Goal: Task Accomplishment & Management: Complete application form

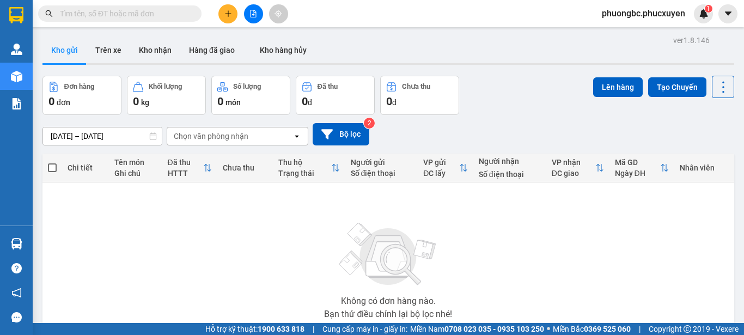
click at [614, 252] on section "Kết quả tìm kiếm ( 1 ) Bộ lọc Mã ĐH Trạng thái Món hàng Thu hộ Tổng cước Chưa c…" at bounding box center [372, 167] width 744 height 335
click at [155, 46] on button "Kho nhận" at bounding box center [155, 50] width 50 height 26
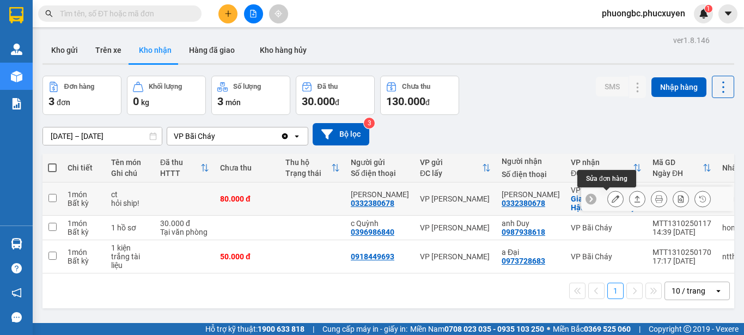
click at [612, 197] on icon at bounding box center [616, 199] width 8 height 8
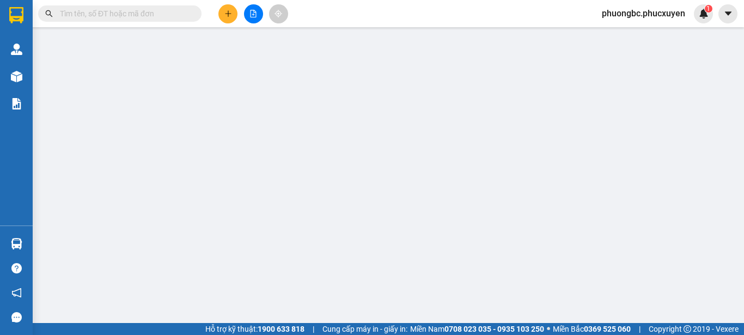
type input "0332380678"
type input "Linh"
type input "0332380678"
type input "Linh"
checkbox input "true"
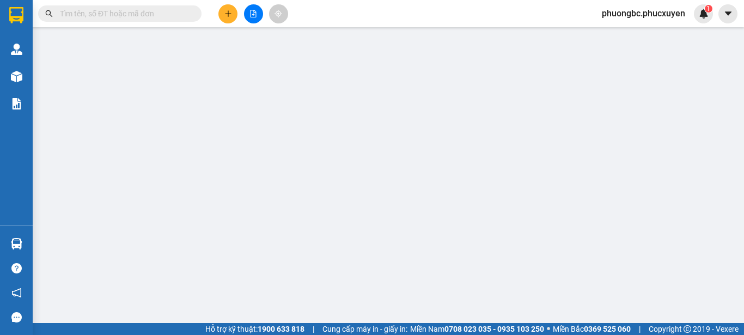
type input "Ae quán 168 Hậu Cần- Bãi Cháy"
type input "0"
type input "80.000"
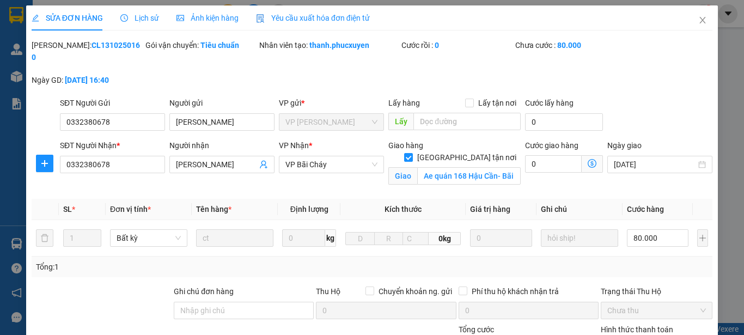
drag, startPoint x: 118, startPoint y: 47, endPoint x: 59, endPoint y: 48, distance: 58.8
click at [59, 48] on div "Mã ĐH: CL1310250160" at bounding box center [88, 51] width 112 height 24
copy b "CL1310250160"
drag, startPoint x: 180, startPoint y: 108, endPoint x: 155, endPoint y: 107, distance: 25.1
click at [155, 107] on div "SĐT Người Gửi 0332380678 Người gửi Linh Linh VP gửi * VP Cổ Linh Lấy hàng Lấy t…" at bounding box center [386, 116] width 657 height 38
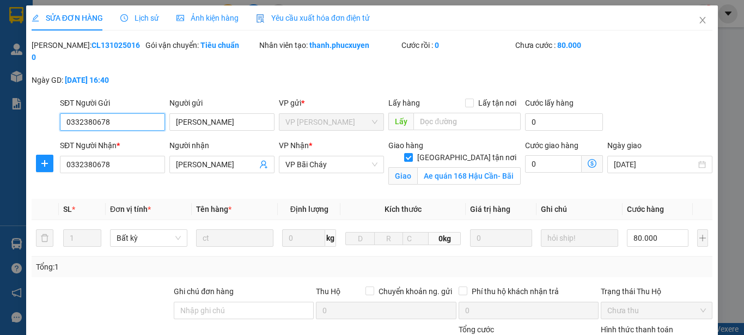
drag, startPoint x: 132, startPoint y: 111, endPoint x: 25, endPoint y: 98, distance: 108.1
click at [28, 98] on div "SỬA ĐƠN HÀNG Lịch sử Ảnh kiện hàng Yêu cầu xuất hóa đơn điện tử Total Paid Fee …" at bounding box center [372, 238] width 692 height 467
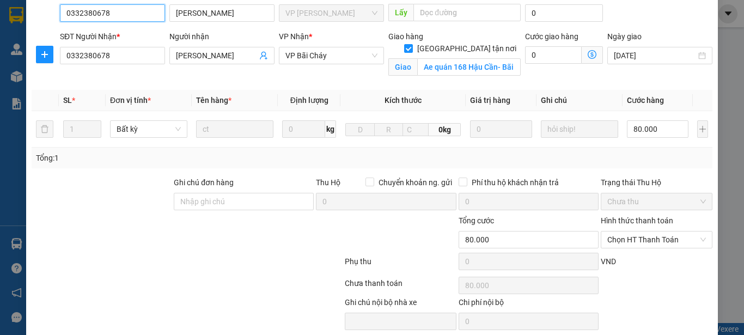
scroll to position [139, 0]
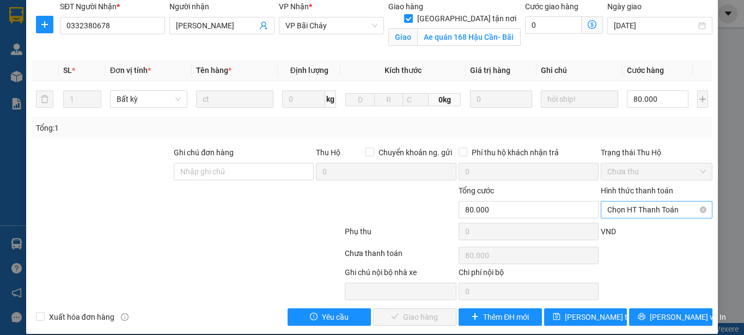
click at [631, 201] on span "Chọn HT Thanh Toán" at bounding box center [656, 209] width 99 height 16
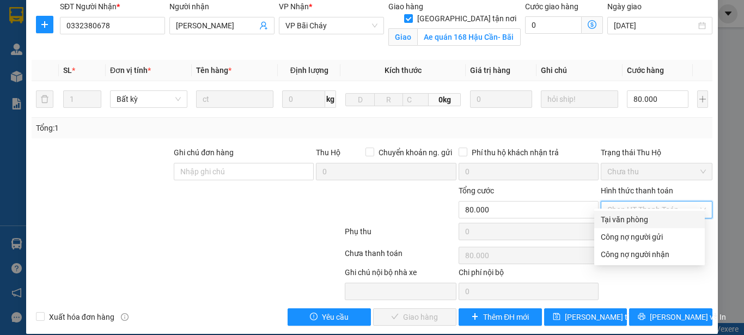
click at [610, 223] on div "Tại văn phòng" at bounding box center [649, 219] width 97 height 12
type input "0"
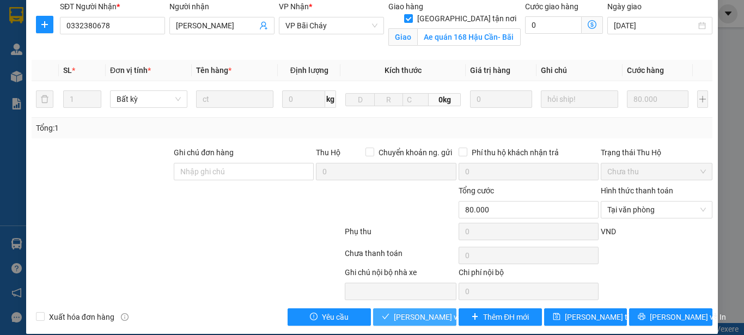
click at [408, 311] on span "Lưu và Giao hàng" at bounding box center [446, 317] width 105 height 12
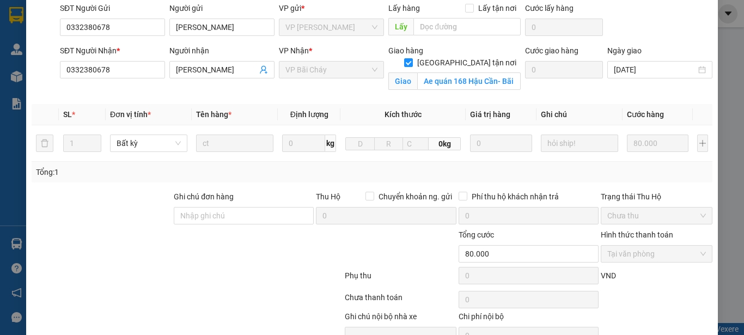
scroll to position [0, 0]
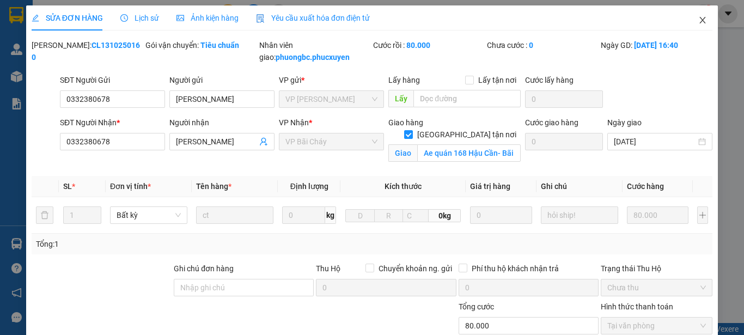
click at [700, 20] on icon "close" at bounding box center [703, 20] width 6 height 7
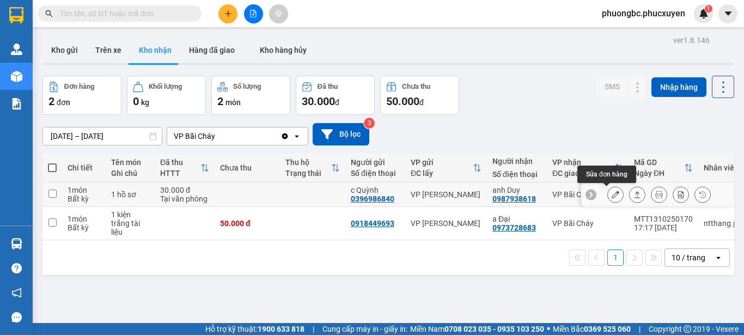
click at [610, 194] on button at bounding box center [615, 194] width 15 height 19
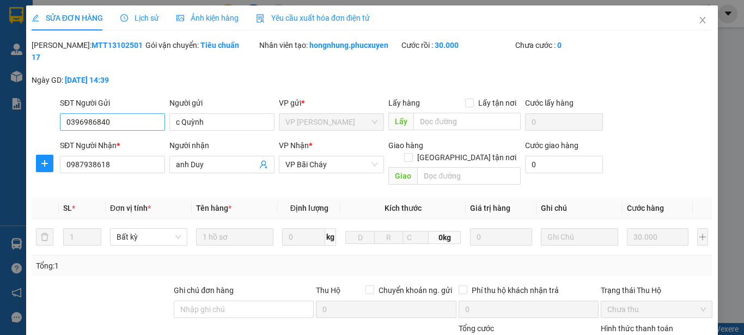
type input "0396986840"
type input "c Quỳnh"
type input "0987938618"
type input "anh Duy"
type input "0"
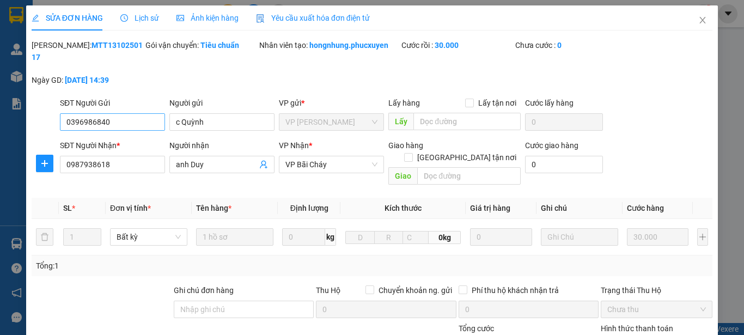
type input "30.000"
drag, startPoint x: 124, startPoint y: 46, endPoint x: 57, endPoint y: 52, distance: 67.7
click at [57, 52] on div "Mã ĐH: MTT1310250117" at bounding box center [87, 56] width 114 height 35
copy b "MTT1310250117"
drag, startPoint x: 214, startPoint y: 107, endPoint x: 136, endPoint y: 99, distance: 78.4
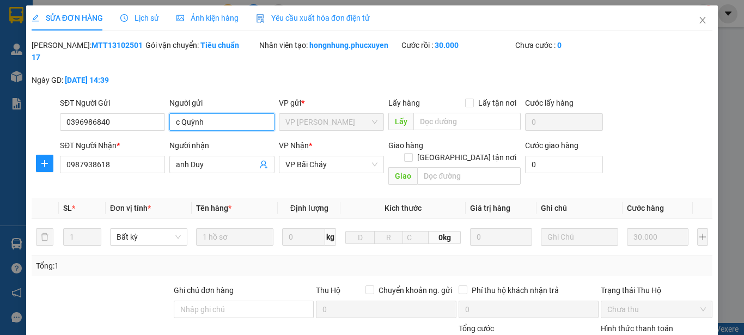
click at [136, 99] on div "SĐT Người Gửi 0396986840 Người gửi c Quỳnh c Quỳnh VP gửi * VP Dương Đình Nghệ …" at bounding box center [386, 116] width 657 height 38
drag, startPoint x: 126, startPoint y: 116, endPoint x: 41, endPoint y: 98, distance: 86.3
click at [41, 98] on div "SĐT Người Gửi 0396986840 0396986840 Người gửi c Quỳnh VP gửi * VP Dương Đình Ng…" at bounding box center [371, 116] width 683 height 38
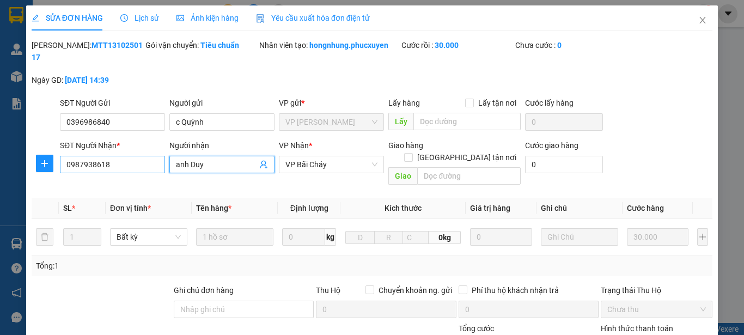
drag, startPoint x: 219, startPoint y: 152, endPoint x: 121, endPoint y: 152, distance: 98.0
click at [121, 152] on div "SĐT Người Nhận * 0987938618 Người nhận anh Duy VP Nhận * VP Bãi Cháy Giao hàng …" at bounding box center [386, 164] width 657 height 50
drag, startPoint x: 119, startPoint y: 155, endPoint x: 2, endPoint y: 150, distance: 117.2
click at [2, 150] on div "SỬA ĐƠN HÀNG Lịch sử Ảnh kiện hàng Yêu cầu xuất hóa đơn điện tử Total Paid Fee …" at bounding box center [372, 167] width 744 height 335
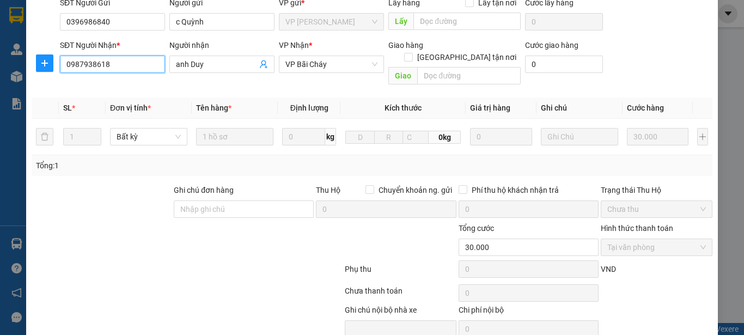
scroll to position [109, 0]
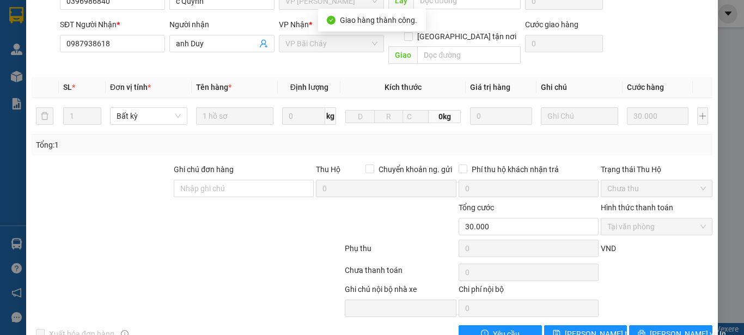
scroll to position [0, 0]
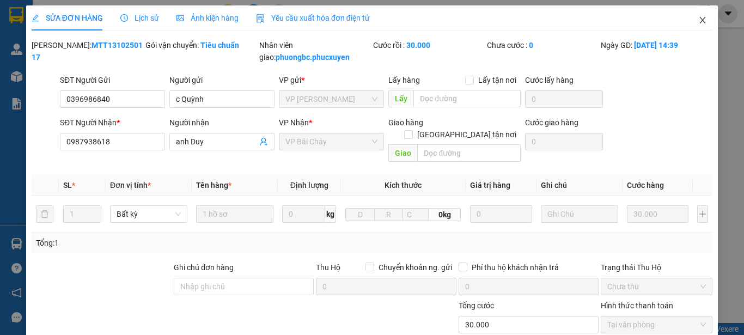
click at [698, 19] on icon "close" at bounding box center [702, 20] width 9 height 9
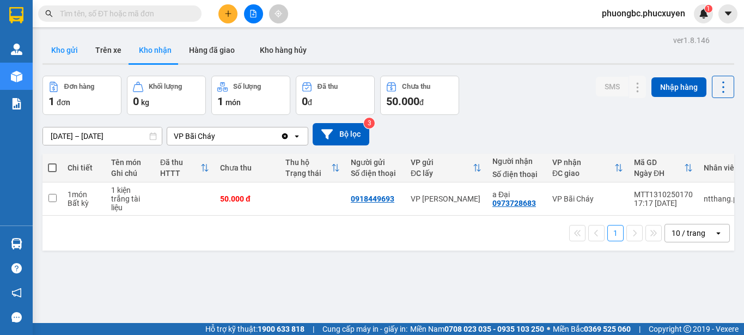
click at [58, 48] on button "Kho gửi" at bounding box center [64, 50] width 44 height 26
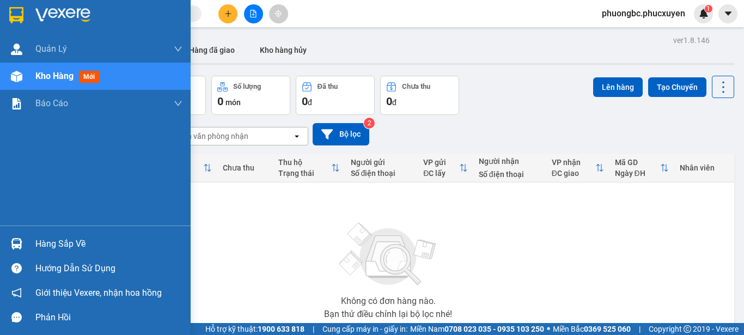
click at [40, 246] on div "Hàng sắp về" at bounding box center [108, 244] width 147 height 16
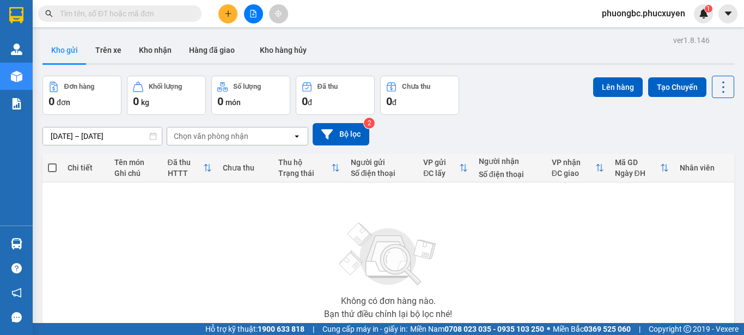
click at [618, 274] on section "Kết quả tìm kiếm ( 1 ) Bộ lọc Mã ĐH Trạng thái Món hàng Thu hộ Tổng cước Chưa c…" at bounding box center [372, 167] width 744 height 335
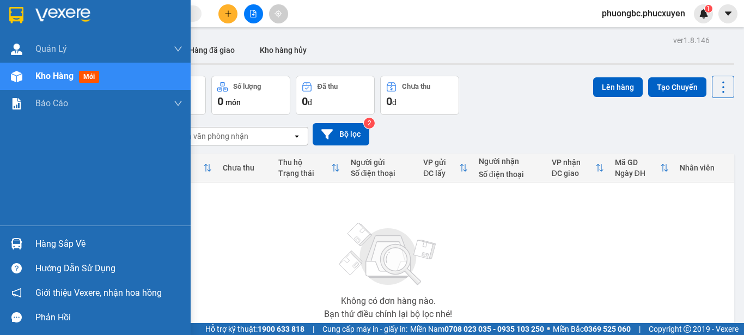
click at [52, 244] on div "Hàng sắp về" at bounding box center [108, 244] width 147 height 16
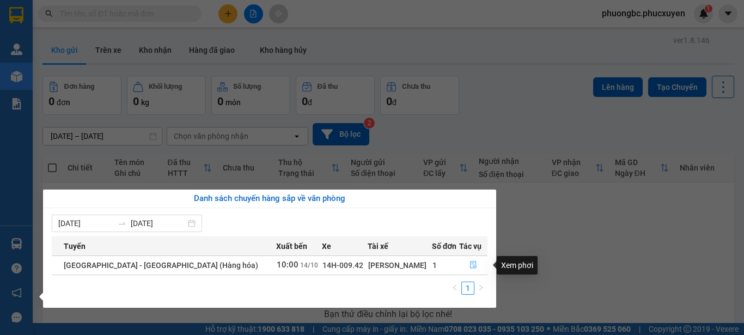
click at [469, 261] on icon "file-done" at bounding box center [473, 265] width 8 height 8
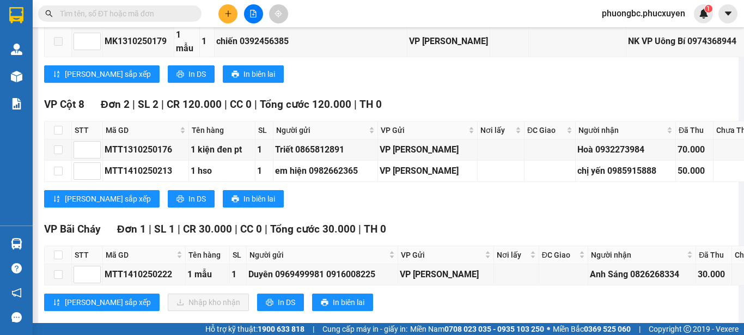
scroll to position [1614, 0]
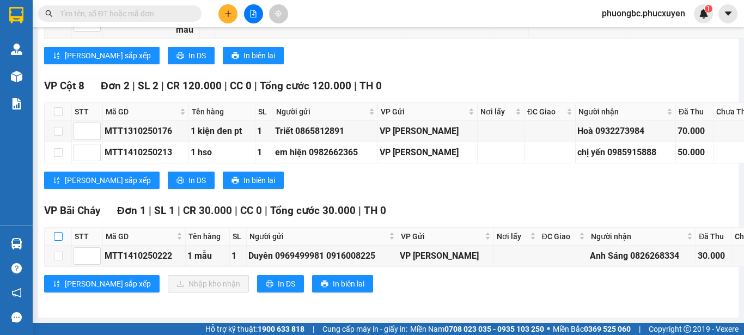
click at [59, 232] on input "checkbox" at bounding box center [58, 236] width 9 height 9
checkbox input "true"
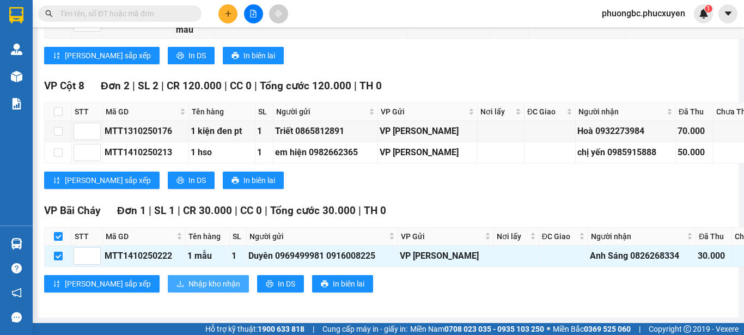
click at [188, 278] on span "Nhập kho nhận" at bounding box center [214, 284] width 52 height 12
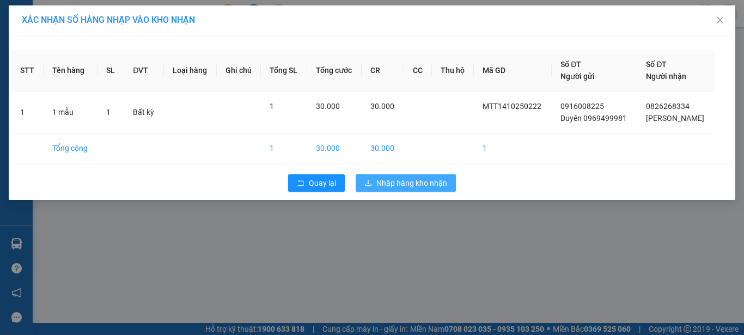
click at [406, 179] on span "Nhập hàng kho nhận" at bounding box center [411, 183] width 71 height 12
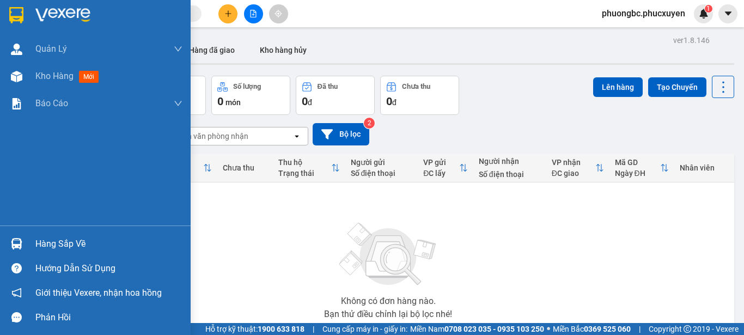
click at [66, 241] on div "Hàng sắp về" at bounding box center [108, 244] width 147 height 16
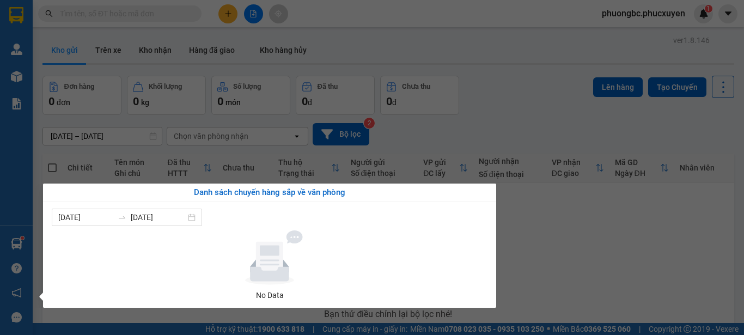
click at [591, 249] on section "Kết quả tìm kiếm ( 1 ) Bộ lọc Mã ĐH Trạng thái Món hàng Thu hộ Tổng cước Chưa c…" at bounding box center [372, 167] width 744 height 335
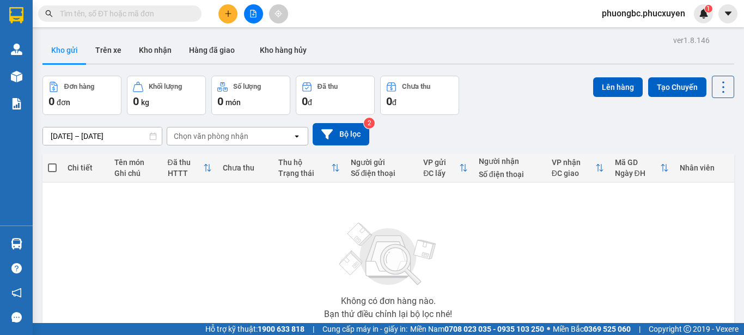
click at [641, 235] on div "Không có đơn hàng nào. Bạn thử điều chỉnh lại bộ lọc nhé!" at bounding box center [388, 267] width 681 height 163
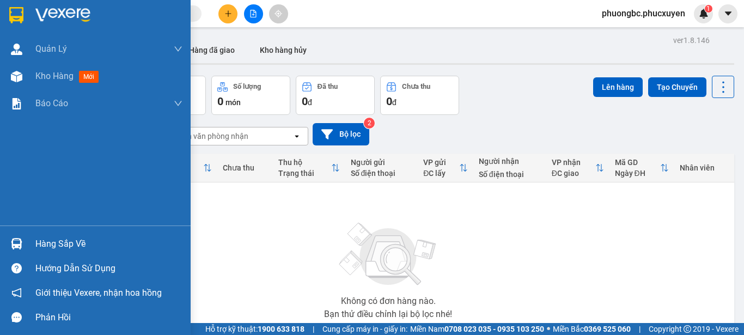
click at [41, 239] on div "Hàng sắp về" at bounding box center [108, 244] width 147 height 16
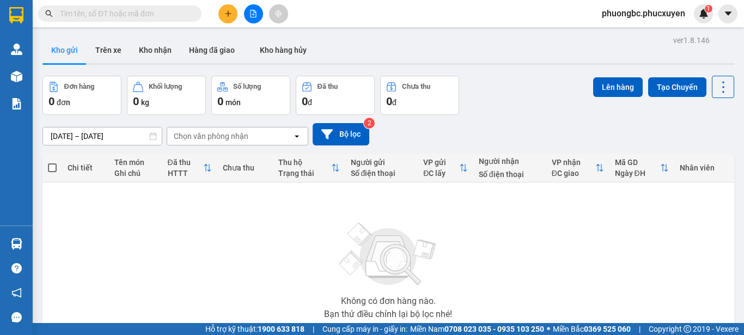
click at [579, 258] on section "Kết quả tìm kiếm ( 1 ) Bộ lọc Mã ĐH Trạng thái Món hàng Thu hộ Tổng cước Chưa c…" at bounding box center [372, 167] width 744 height 335
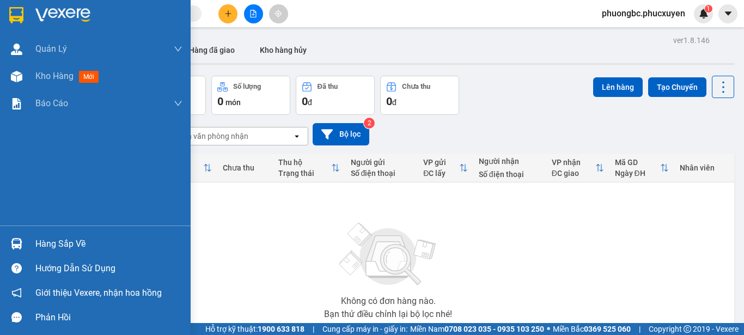
click at [54, 241] on div "Hàng sắp về" at bounding box center [108, 244] width 147 height 16
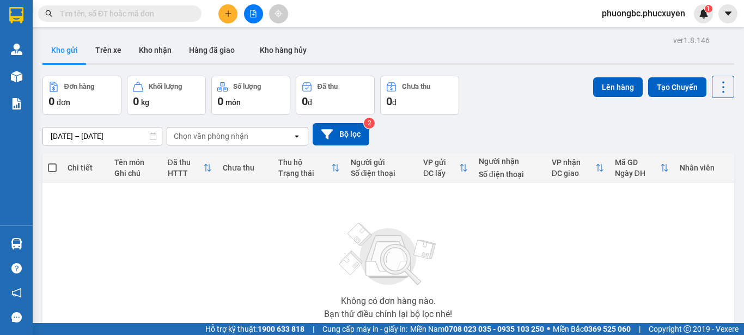
click at [586, 289] on section "Kết quả tìm kiếm ( 1 ) Bộ lọc Mã ĐH Trạng thái Món hàng Thu hộ Tổng cước Chưa c…" at bounding box center [372, 167] width 744 height 335
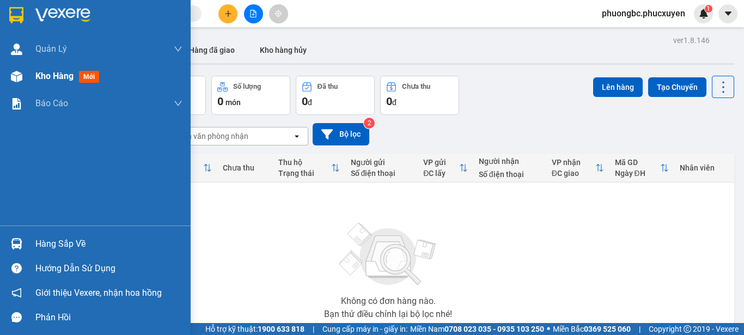
click at [58, 72] on span "Kho hàng" at bounding box center [54, 76] width 38 height 10
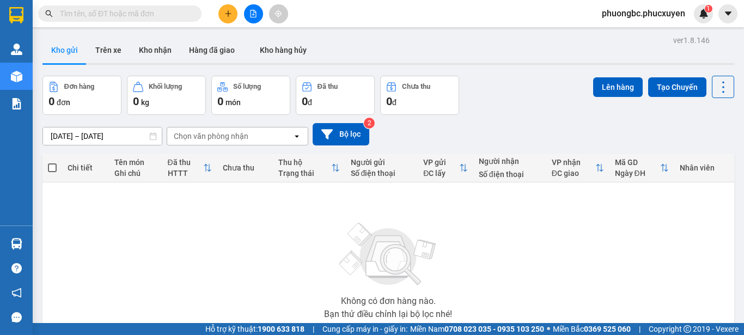
click at [56, 242] on div "Không có đơn hàng nào. Bạn thử điều chỉnh lại bộ lọc nhé!" at bounding box center [388, 267] width 681 height 163
click at [528, 90] on div "Đơn hàng 0 đơn Khối lượng 0 kg Số lượng 0 món Đã thu 0 đ Chưa thu 0 đ Lên hàng …" at bounding box center [388, 95] width 692 height 39
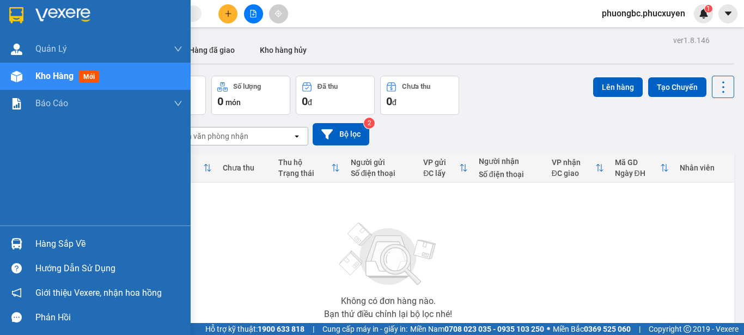
click at [63, 245] on div "Hàng sắp về" at bounding box center [108, 244] width 147 height 16
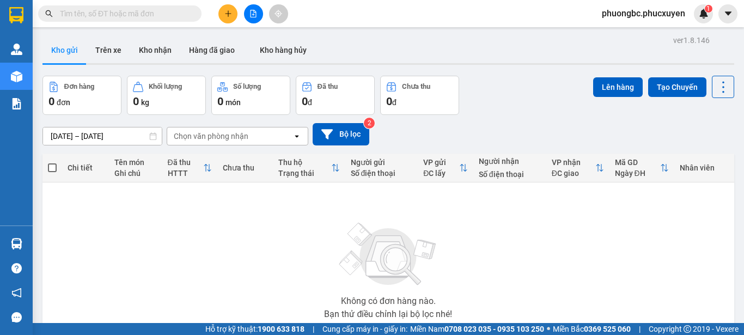
drag, startPoint x: 539, startPoint y: 262, endPoint x: 297, endPoint y: 334, distance: 251.6
click at [537, 263] on section "Kết quả tìm kiếm ( 1 ) Bộ lọc Mã ĐH Trạng thái Món hàng Thu hộ Tổng cước Chưa c…" at bounding box center [372, 167] width 744 height 335
click at [226, 12] on icon "plus" at bounding box center [228, 14] width 8 height 8
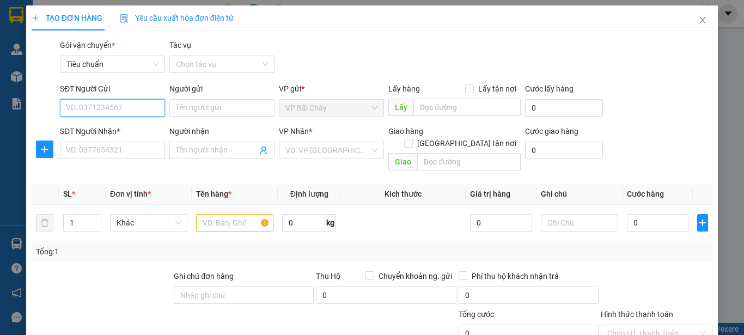
click at [129, 108] on input "SĐT Người Gửi" at bounding box center [112, 107] width 105 height 17
click at [125, 127] on div "0826268334 - Anh Sáng" at bounding box center [119, 130] width 107 height 12
type input "0826268334"
type input "Anh Sáng"
type input "0826268334"
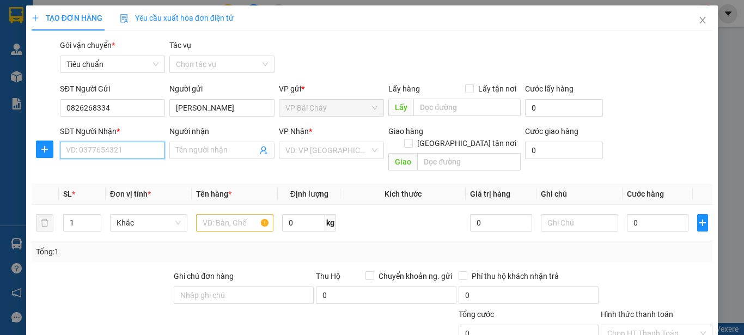
click at [117, 152] on input "SĐT Người Nhận *" at bounding box center [112, 150] width 105 height 17
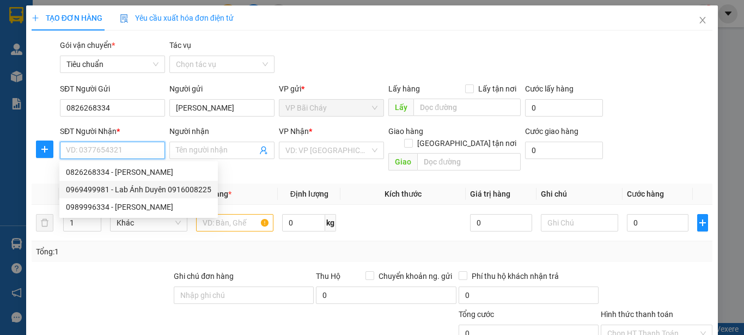
click at [144, 190] on div "0969499981 - Lab Ánh Duyên 0916008225" at bounding box center [138, 190] width 145 height 12
type input "0969499981"
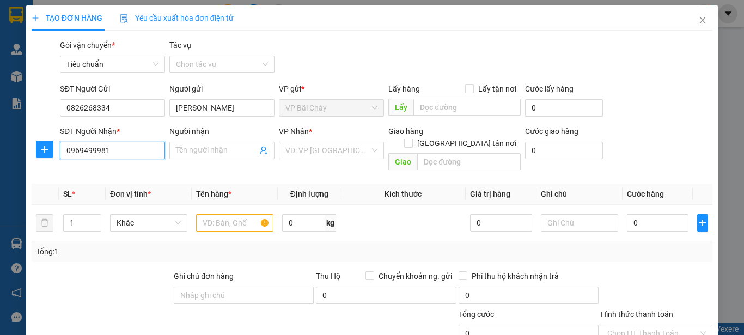
type input "Lab Ánh Duyên 0916008225"
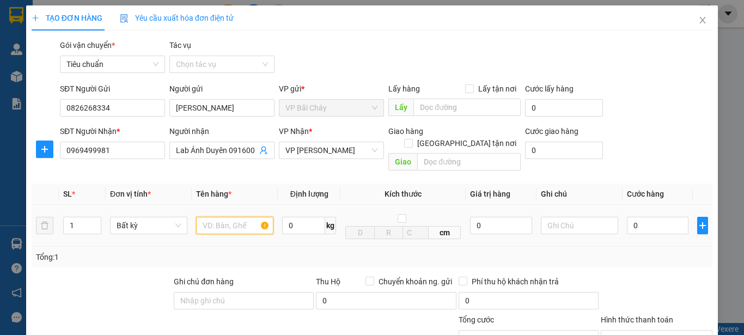
click at [233, 218] on input "text" at bounding box center [234, 225] width 77 height 17
type input "1 mẫu răng"
click at [646, 217] on input "0" at bounding box center [658, 225] width 62 height 17
type input "3"
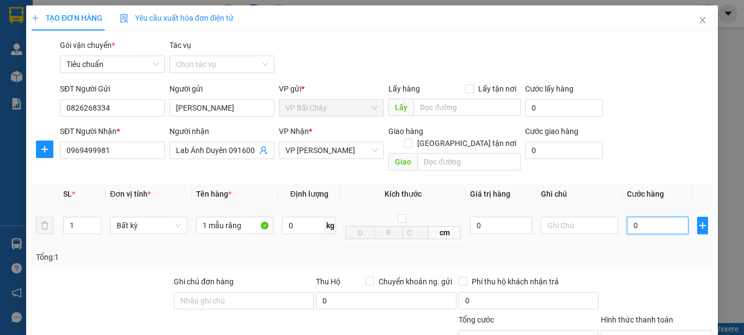
type input "3"
type input "30"
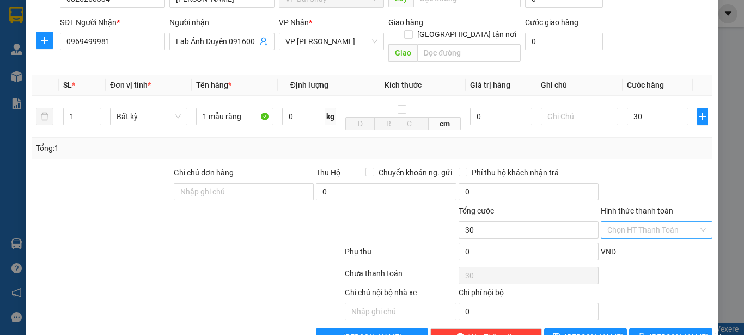
type input "30.000"
click at [649, 222] on input "Hình thức thanh toán" at bounding box center [652, 230] width 91 height 16
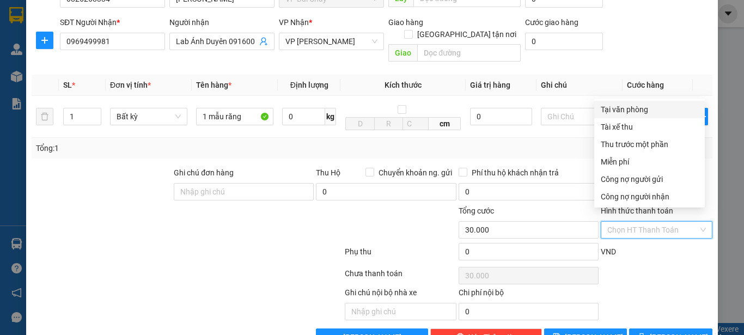
click at [626, 109] on div "Tại văn phòng" at bounding box center [649, 109] width 97 height 12
type input "0"
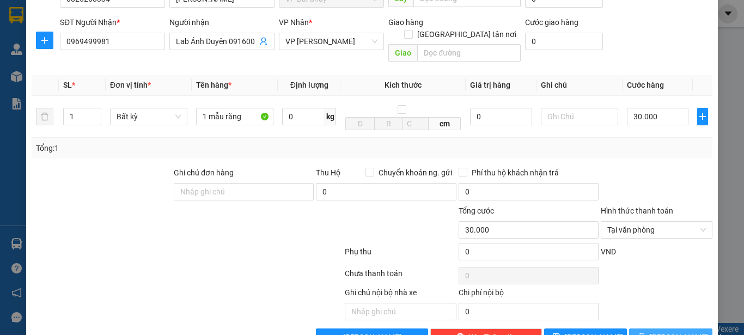
click at [668, 331] on span "Lưu và In" at bounding box center [688, 337] width 76 height 12
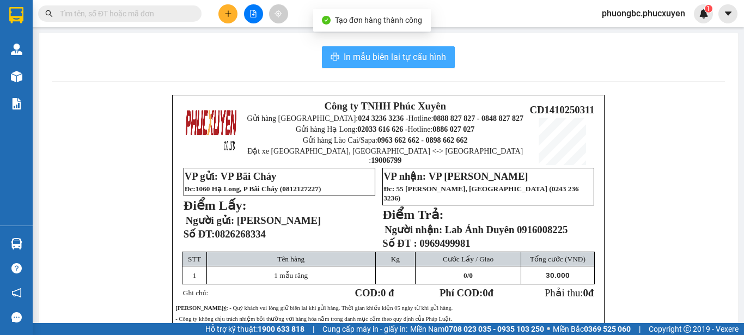
click at [377, 52] on span "In mẫu biên lai tự cấu hình" at bounding box center [395, 57] width 102 height 14
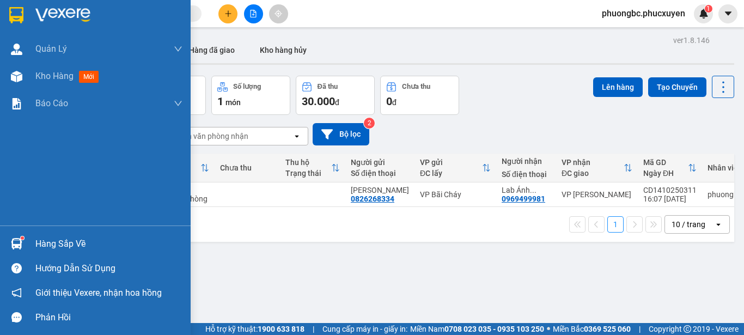
click at [48, 246] on div "Hàng sắp về" at bounding box center [108, 244] width 147 height 16
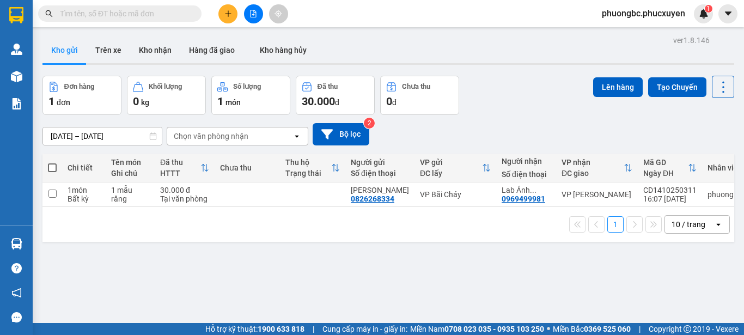
click at [570, 282] on section "Kết quả tìm kiếm ( 1 ) Bộ lọc Mã ĐH Trạng thái Món hàng Thu hộ Tổng cước Chưa c…" at bounding box center [372, 167] width 744 height 335
click at [644, 194] on icon at bounding box center [648, 195] width 8 height 8
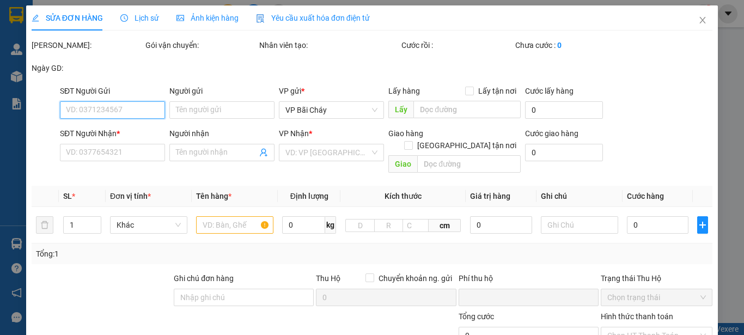
type input "0826268334"
type input "Anh Sáng"
type input "0969499981"
type input "Lab Ánh Duyên 0916008225"
type input "0"
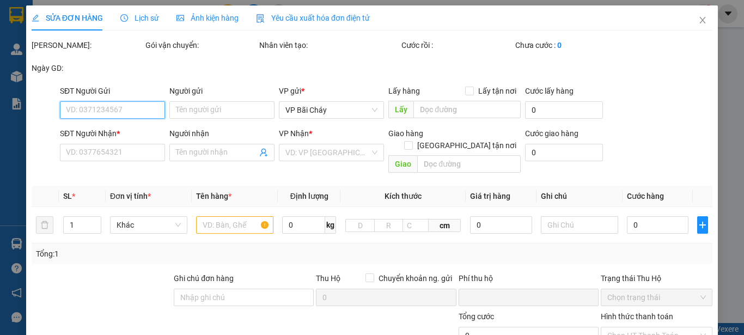
type input "30.000"
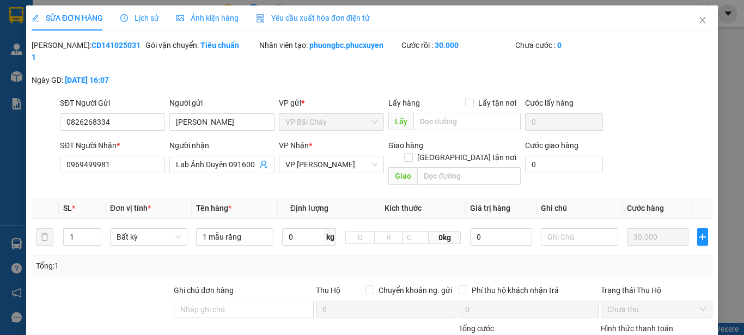
drag, startPoint x: 122, startPoint y: 44, endPoint x: 59, endPoint y: 48, distance: 62.8
click at [59, 48] on div "Mã ĐH: CD1410250311" at bounding box center [88, 51] width 112 height 24
copy b "CD1410250311"
click at [698, 20] on icon "close" at bounding box center [702, 20] width 9 height 9
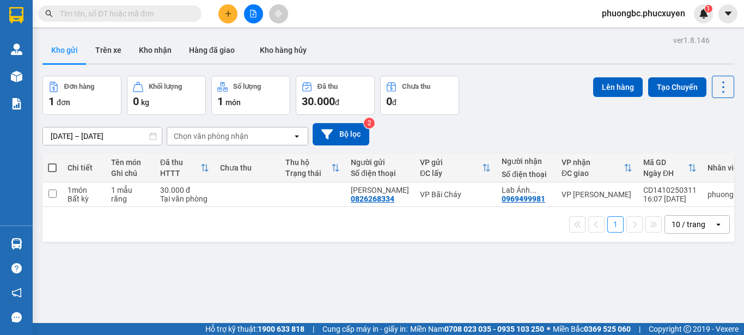
click at [355, 294] on div "ver 1.8.146 Kho gửi Trên xe Kho nhận Hàng đã giao Kho hàng hủy Đơn hàng 1 đơn K…" at bounding box center [388, 200] width 700 height 335
click at [158, 50] on button "Kho nhận" at bounding box center [155, 50] width 50 height 26
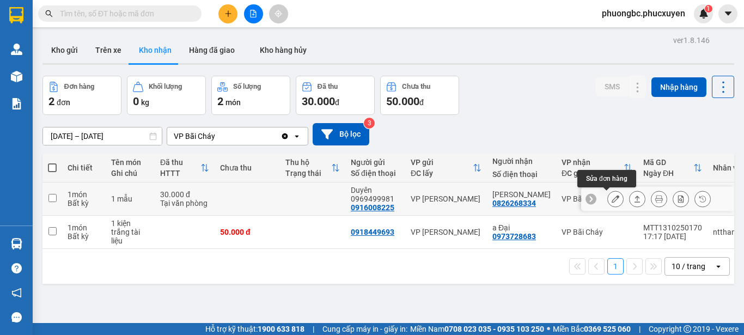
click at [612, 201] on icon at bounding box center [616, 199] width 8 height 8
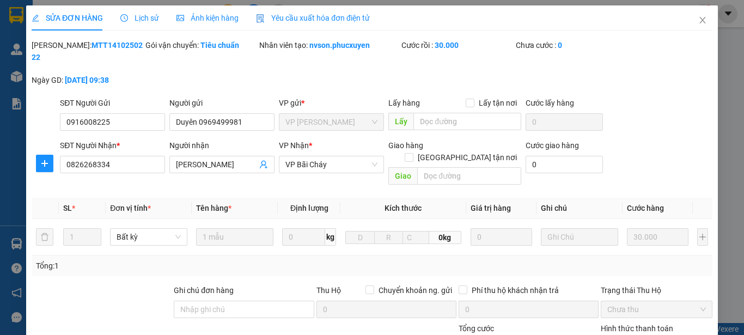
type input "0916008225"
type input "Duyên 0969499981"
type input "0826268334"
type input "Anh Sáng"
type input "0"
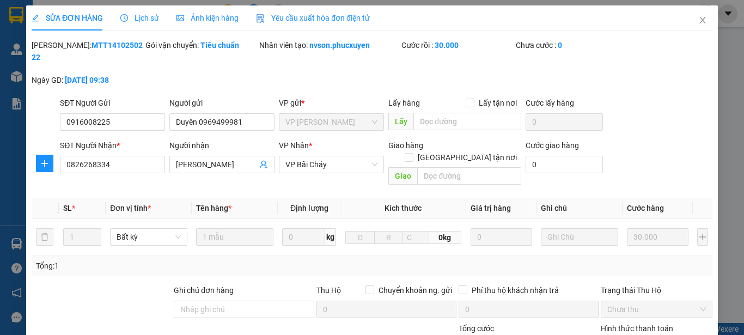
type input "30.000"
drag, startPoint x: 126, startPoint y: 45, endPoint x: 61, endPoint y: 51, distance: 65.1
click at [61, 51] on div "Mã ĐH: MTT1410250222" at bounding box center [88, 51] width 112 height 24
copy b "MTT1410250222"
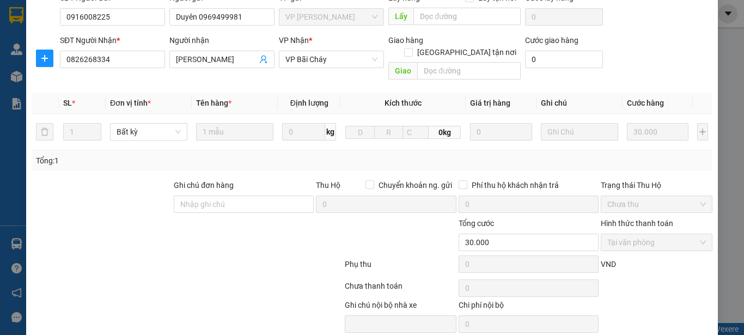
scroll to position [109, 0]
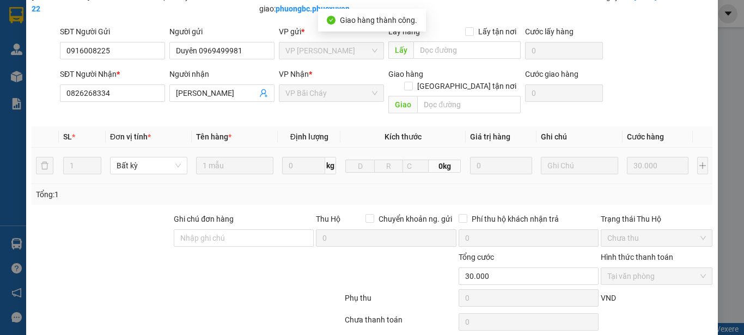
scroll to position [0, 0]
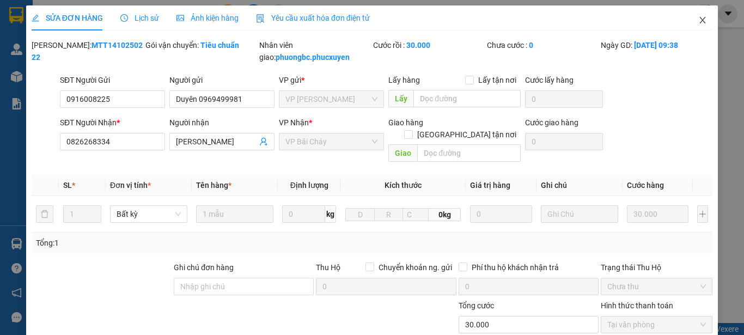
click at [700, 19] on icon "close" at bounding box center [703, 20] width 6 height 7
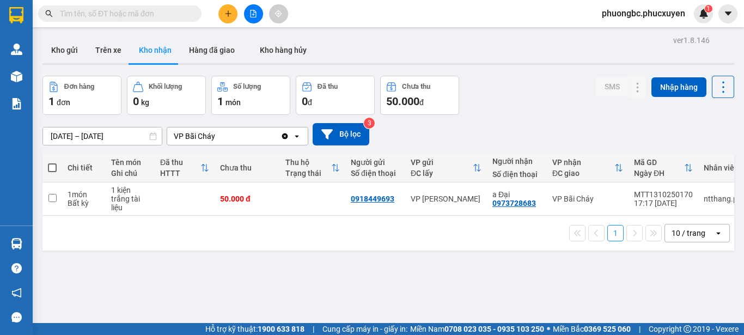
click at [523, 117] on div "12/10/2025 – 14/10/2025 Press the down arrow key to interact with the calendar …" at bounding box center [388, 134] width 692 height 39
click at [69, 46] on button "Kho gửi" at bounding box center [64, 50] width 44 height 26
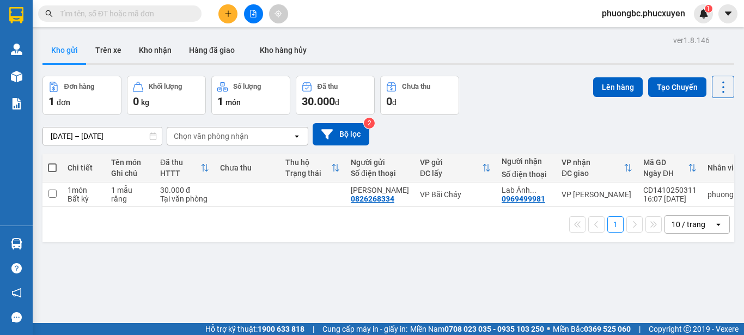
click at [382, 273] on div "ver 1.8.146 Kho gửi Trên xe Kho nhận Hàng đã giao Kho hàng hủy Đơn hàng 1 đơn K…" at bounding box center [388, 200] width 700 height 335
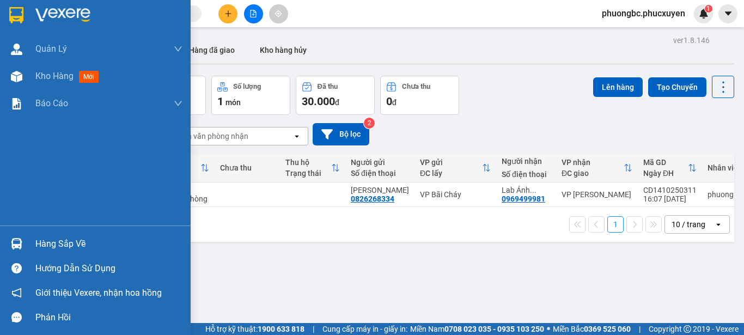
click at [45, 243] on div "Hàng sắp về" at bounding box center [108, 244] width 147 height 16
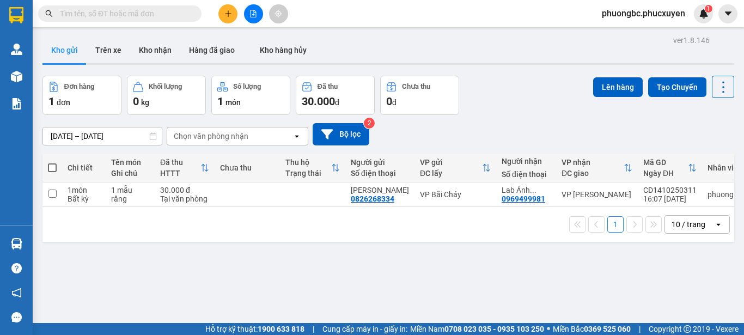
click at [563, 269] on section "Kết quả tìm kiếm ( 1 ) Bộ lọc Mã ĐH Trạng thái Món hàng Thu hộ Tổng cước Chưa c…" at bounding box center [372, 167] width 744 height 335
click at [152, 48] on button "Kho nhận" at bounding box center [155, 50] width 50 height 26
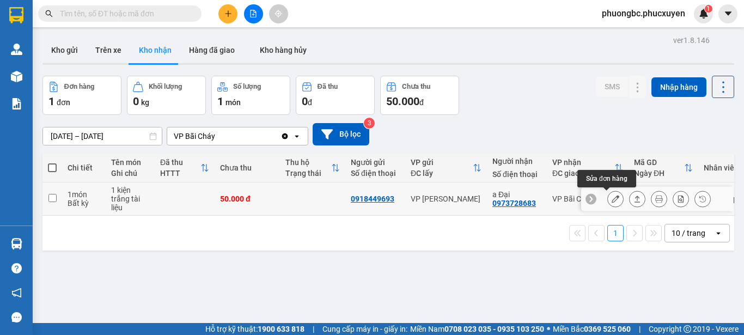
click at [612, 198] on icon at bounding box center [616, 199] width 8 height 8
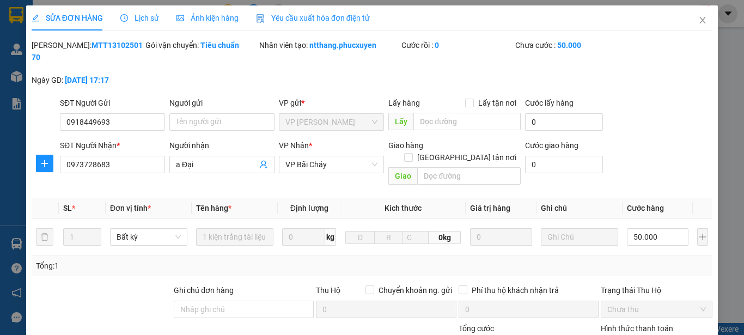
type input "0918449693"
type input "0973728683"
type input "a Đại"
type input "0"
type input "50.000"
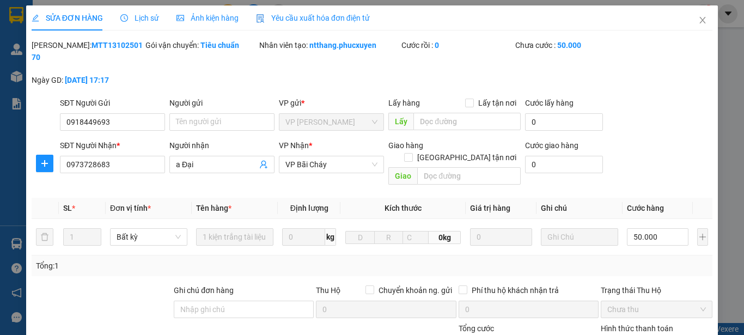
drag, startPoint x: 127, startPoint y: 44, endPoint x: 62, endPoint y: 51, distance: 65.2
click at [62, 51] on div "Mã ĐH: MTT1310250170" at bounding box center [87, 56] width 114 height 35
copy b "MTT1310250170"
drag, startPoint x: 125, startPoint y: 109, endPoint x: 18, endPoint y: 106, distance: 106.8
click at [18, 106] on div "SỬA ĐƠN HÀNG Lịch sử Ảnh kiện hàng Yêu cầu xuất hóa đơn điện tử Total Paid Fee …" at bounding box center [372, 167] width 744 height 335
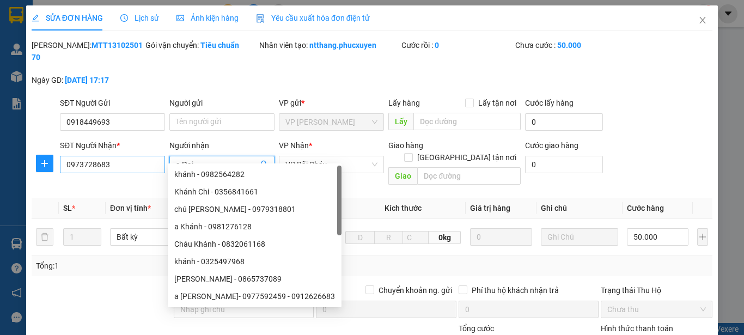
drag, startPoint x: 205, startPoint y: 152, endPoint x: 158, endPoint y: 146, distance: 47.7
click at [158, 146] on div "SĐT Người Nhận * 0973728683 Người nhận a Đại VP Nhận * VP Bãi Cháy Giao hàng Gi…" at bounding box center [386, 164] width 657 height 50
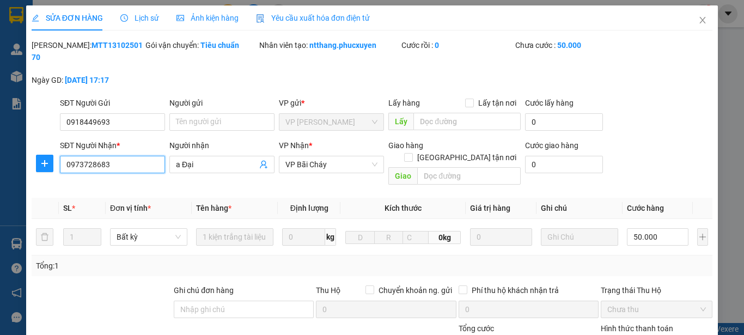
drag, startPoint x: 121, startPoint y: 152, endPoint x: 0, endPoint y: 149, distance: 120.9
click at [0, 149] on div "SỬA ĐƠN HÀNG Lịch sử Ảnh kiện hàng Yêu cầu xuất hóa đơn điện tử Total Paid Fee …" at bounding box center [372, 167] width 744 height 335
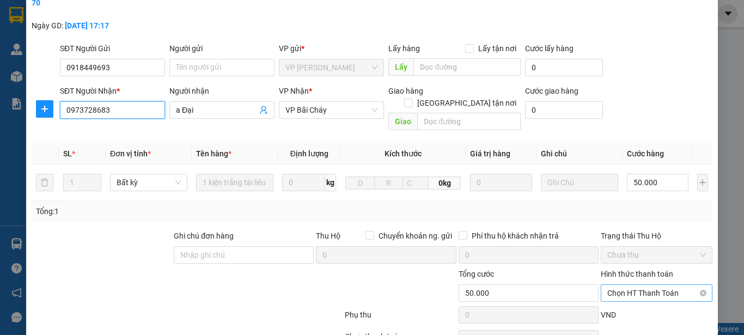
click at [651, 285] on span "Chọn HT Thanh Toán" at bounding box center [656, 293] width 99 height 16
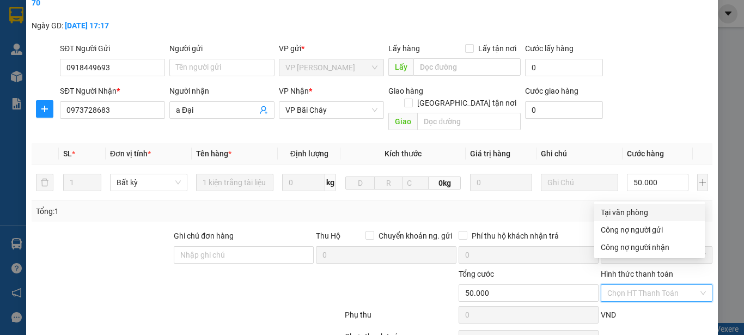
click at [627, 213] on div "Tại văn phòng" at bounding box center [649, 212] width 97 height 12
type input "0"
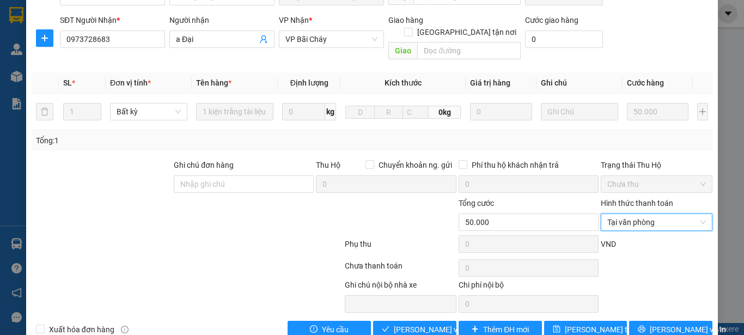
scroll to position [126, 0]
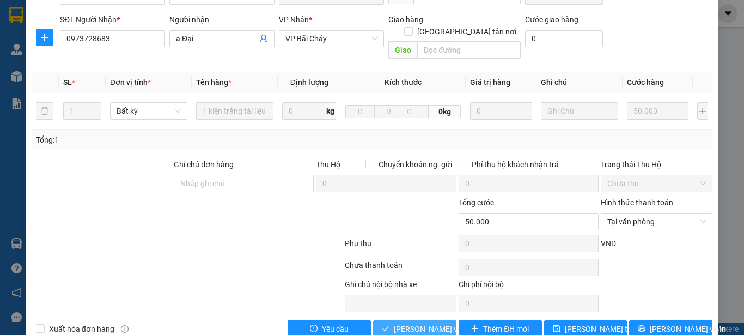
click at [412, 323] on span "Lưu và Giao hàng" at bounding box center [446, 329] width 105 height 12
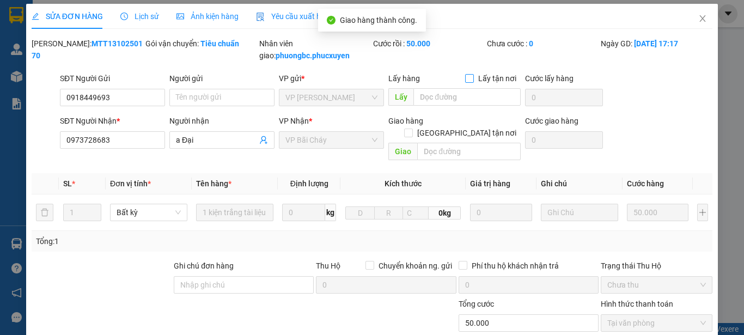
scroll to position [0, 0]
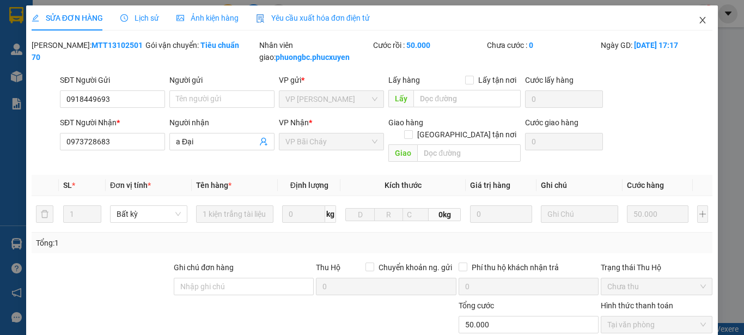
click at [699, 20] on span "Close" at bounding box center [702, 20] width 30 height 30
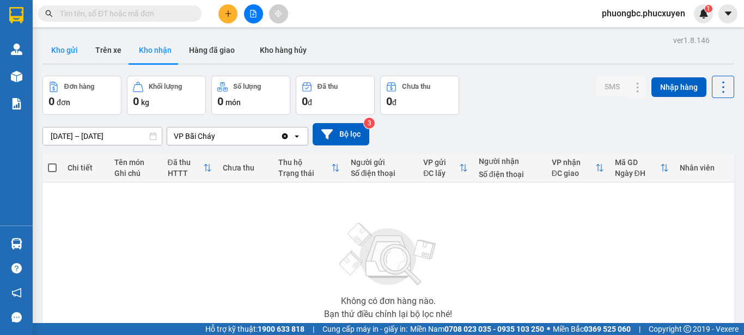
click at [62, 52] on button "Kho gửi" at bounding box center [64, 50] width 44 height 26
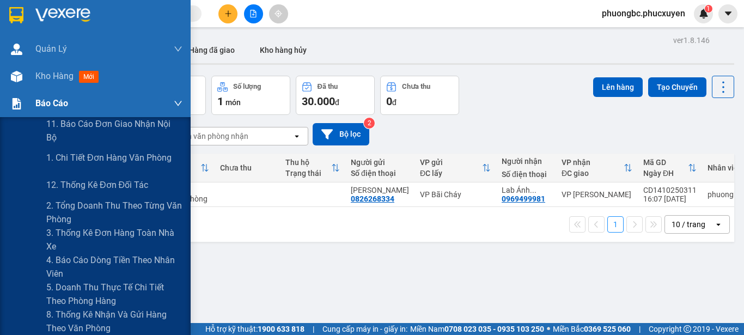
click at [44, 102] on span "Báo cáo" at bounding box center [51, 103] width 33 height 14
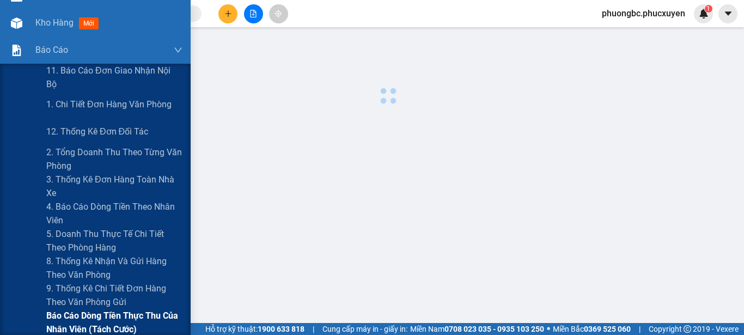
scroll to position [163, 0]
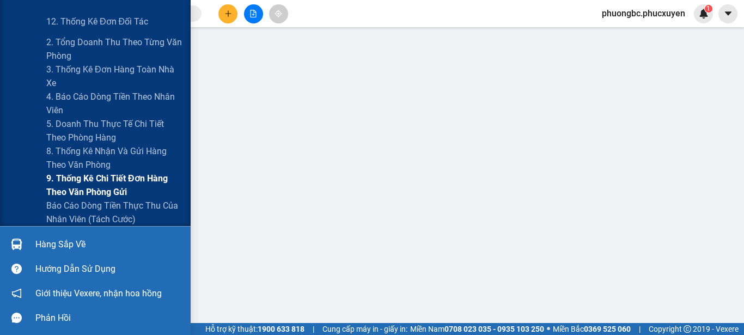
click at [78, 182] on span "9. Thống kê chi tiết đơn hàng theo văn phòng gửi" at bounding box center [114, 185] width 136 height 27
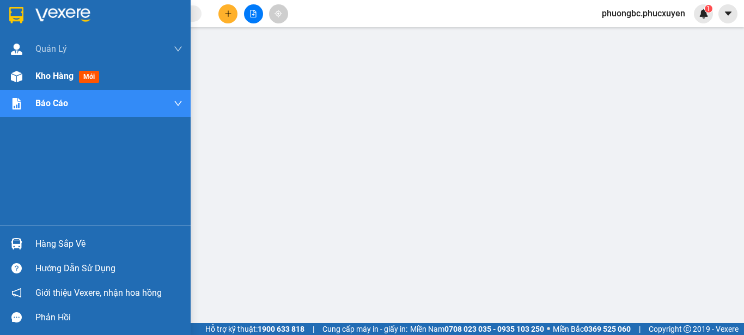
click at [41, 76] on span "Kho hàng" at bounding box center [54, 76] width 38 height 10
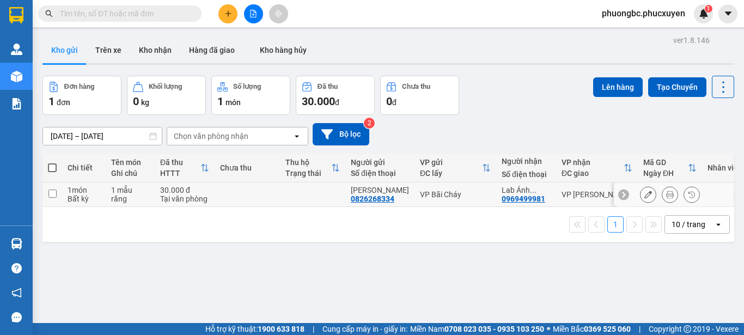
click at [53, 194] on input "checkbox" at bounding box center [52, 194] width 8 height 8
checkbox input "true"
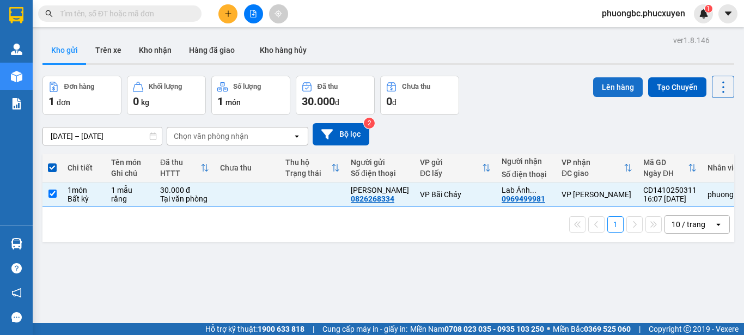
click at [613, 88] on button "Lên hàng" at bounding box center [618, 87] width 50 height 20
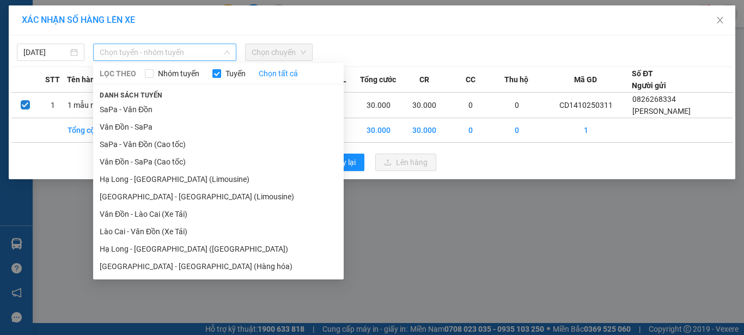
click at [216, 53] on span "Chọn tuyến - nhóm tuyến" at bounding box center [165, 52] width 130 height 16
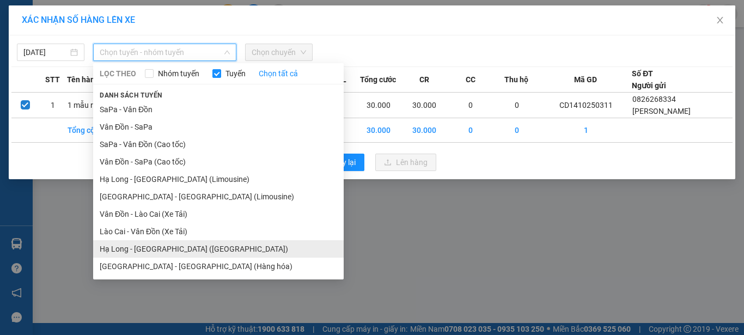
click at [175, 248] on li "Hạ Long - Hà Nội (Hàng hóa)" at bounding box center [218, 248] width 250 height 17
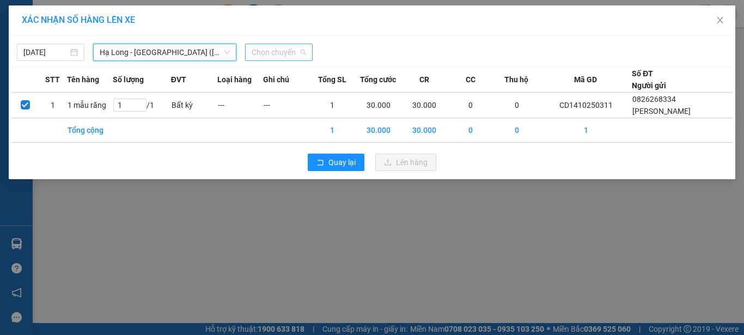
click at [280, 53] on span "Chọn chuyến" at bounding box center [279, 52] width 54 height 16
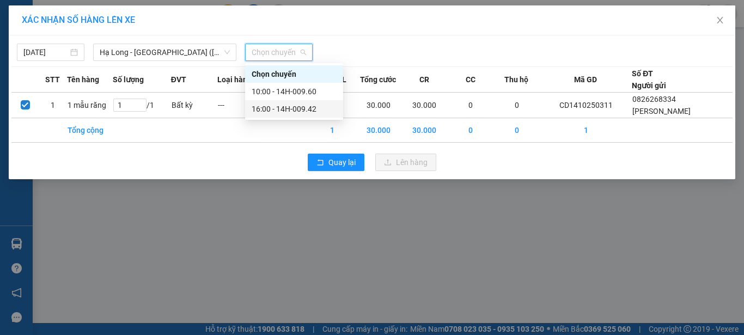
click at [296, 110] on div "16:00 - 14H-009.42" at bounding box center [294, 109] width 85 height 12
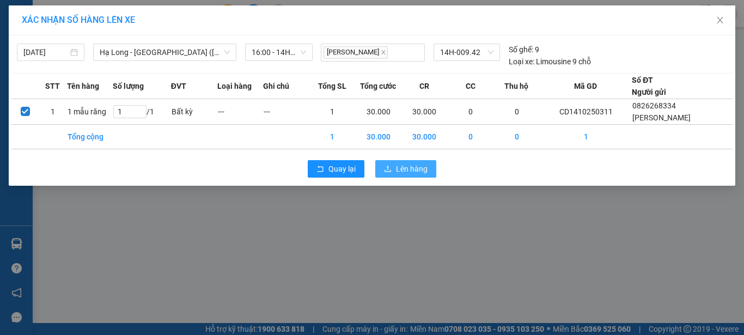
click at [400, 172] on span "Lên hàng" at bounding box center [412, 169] width 32 height 12
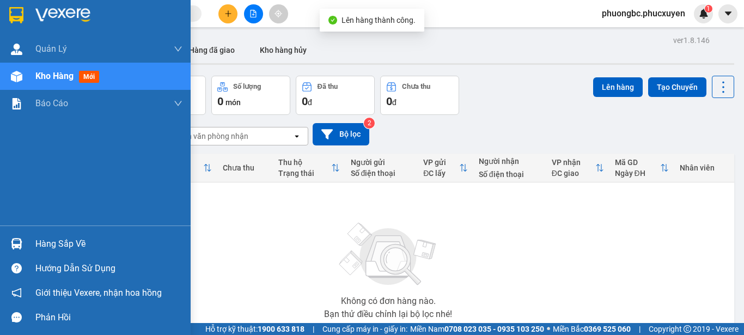
click at [48, 240] on div "Hàng sắp về" at bounding box center [108, 244] width 147 height 16
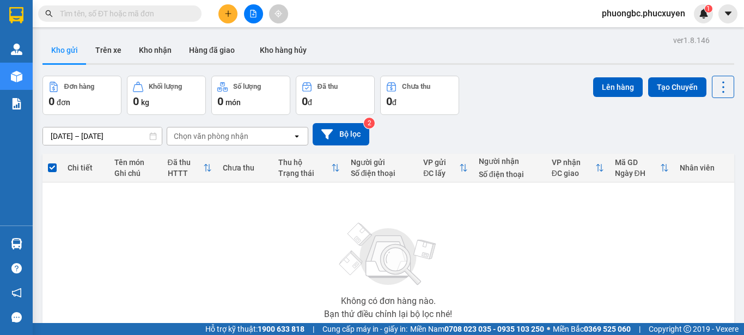
click at [573, 256] on section "Kết quả tìm kiếm ( 1 ) Bộ lọc Mã ĐH Trạng thái Món hàng Thu hộ Tổng cước Chưa c…" at bounding box center [372, 167] width 744 height 335
click at [154, 51] on button "Kho nhận" at bounding box center [155, 50] width 50 height 26
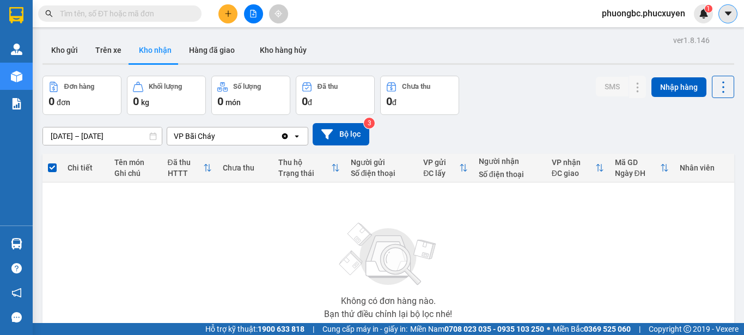
click at [729, 14] on icon "caret-down" at bounding box center [727, 13] width 7 height 4
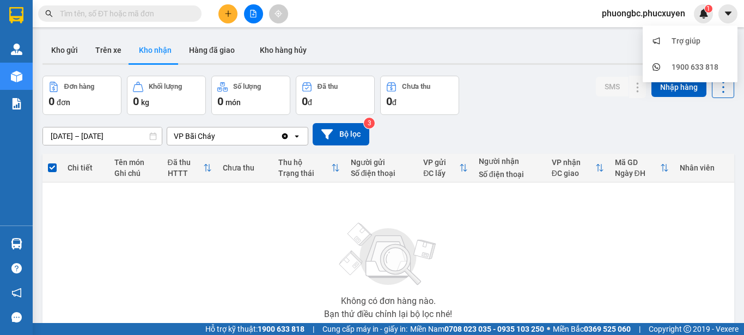
click at [665, 16] on span "phuongbc.phucxuyen" at bounding box center [643, 14] width 101 height 14
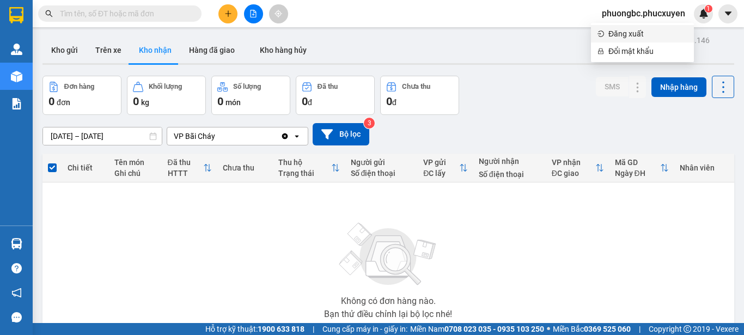
click at [624, 33] on span "Đăng xuất" at bounding box center [647, 34] width 79 height 12
